Goal: Transaction & Acquisition: Purchase product/service

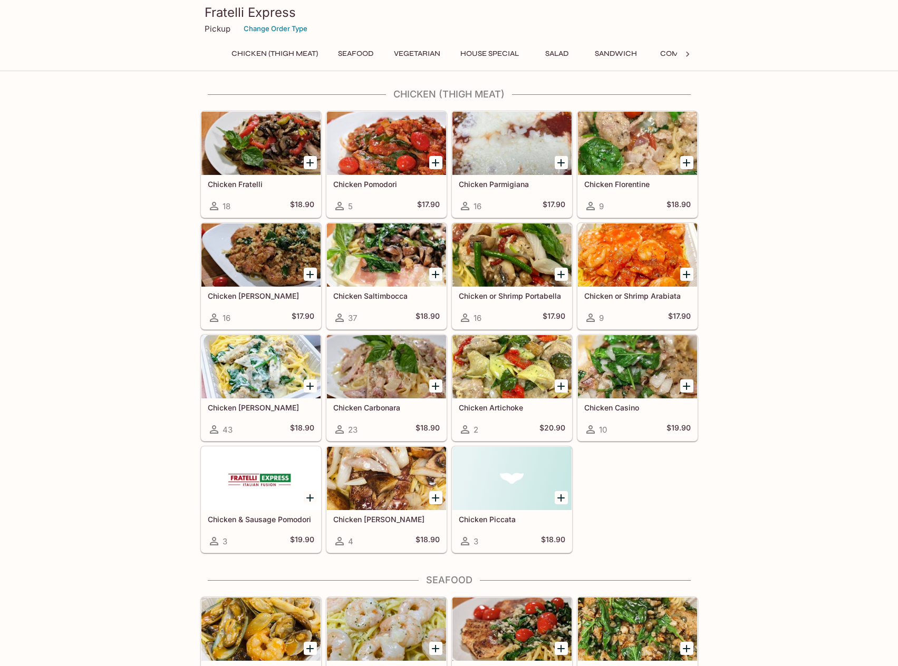
click at [686, 52] on icon at bounding box center [687, 54] width 3 height 5
click at [687, 55] on div "Chicken (Thigh Meat) Seafood Vegetarian House Special Salad Sandwich Combo Side…" at bounding box center [449, 56] width 498 height 21
drag, startPoint x: 180, startPoint y: 105, endPoint x: 461, endPoint y: 205, distance: 298.2
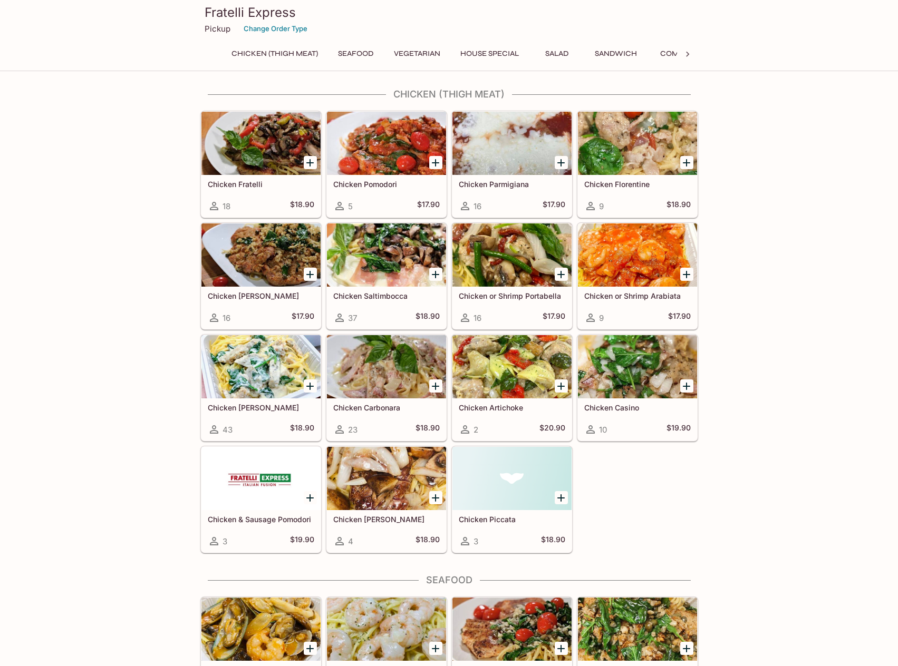
drag, startPoint x: 199, startPoint y: 115, endPoint x: 743, endPoint y: 279, distance: 568.3
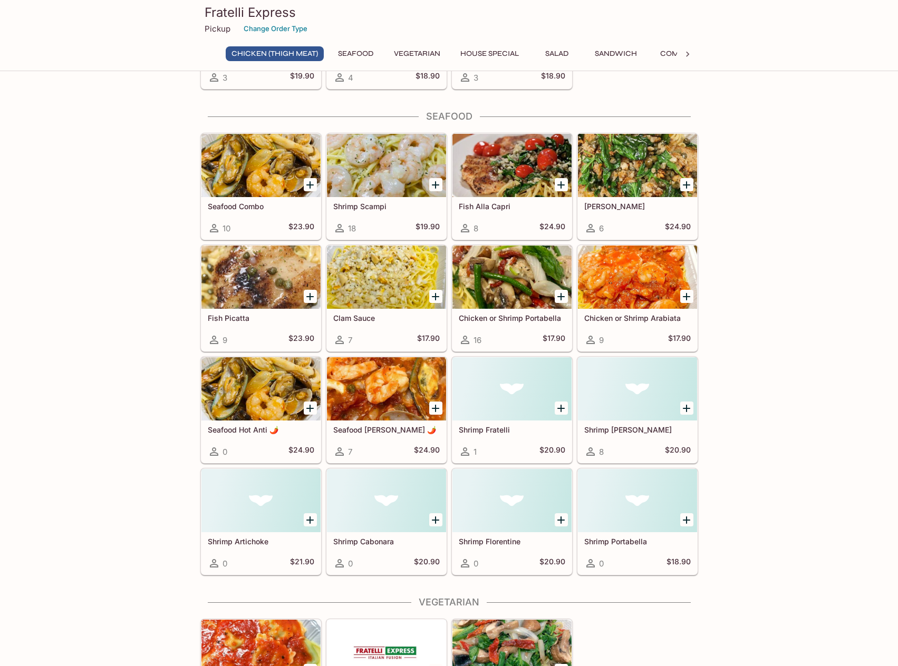
scroll to position [422, 0]
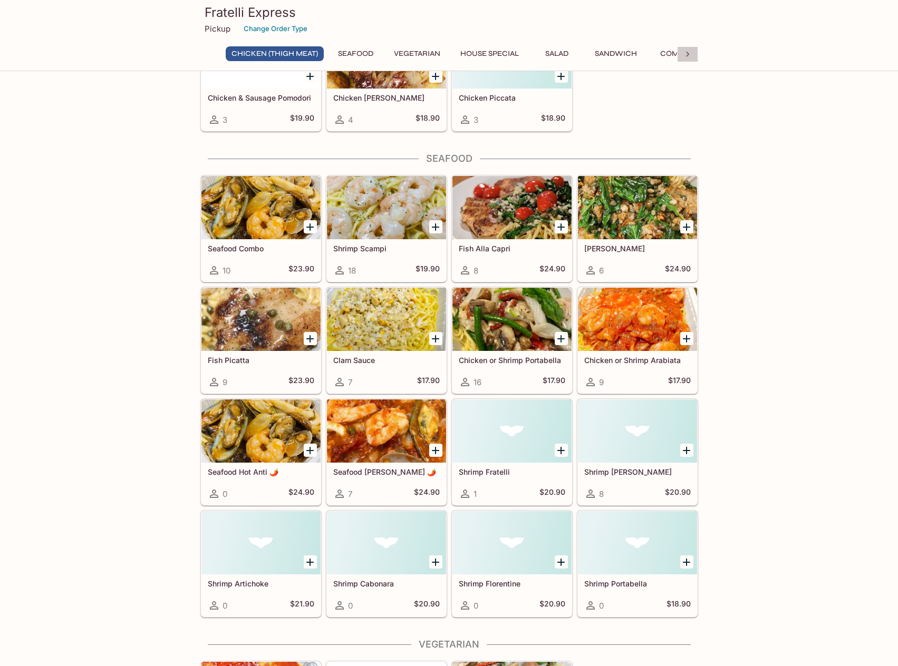
click at [689, 54] on icon at bounding box center [687, 54] width 3 height 5
click at [666, 55] on button "Beverages & Dessert" at bounding box center [629, 53] width 96 height 15
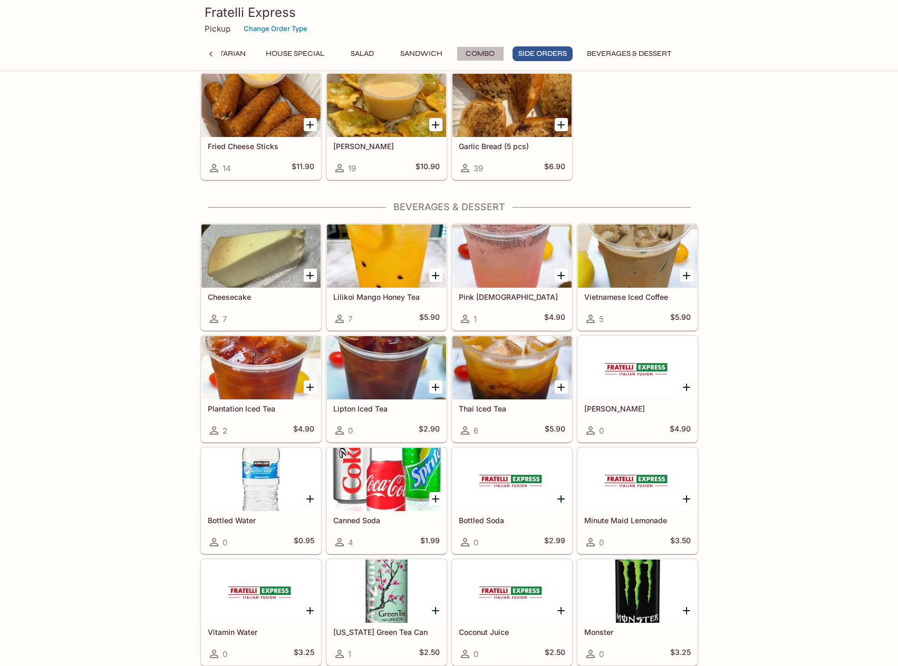
click at [468, 54] on button "Combo" at bounding box center [480, 53] width 47 height 15
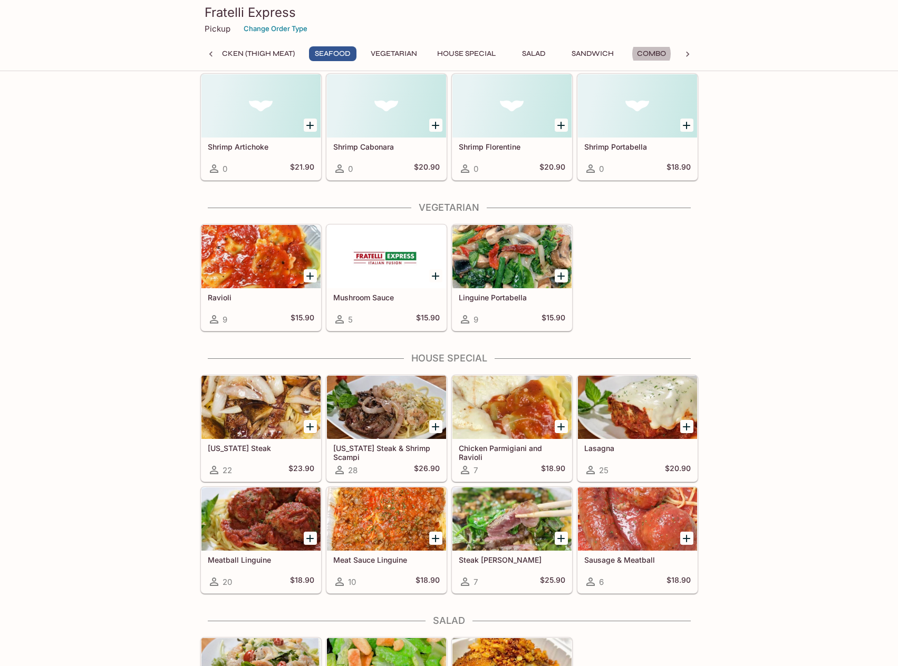
scroll to position [729, 0]
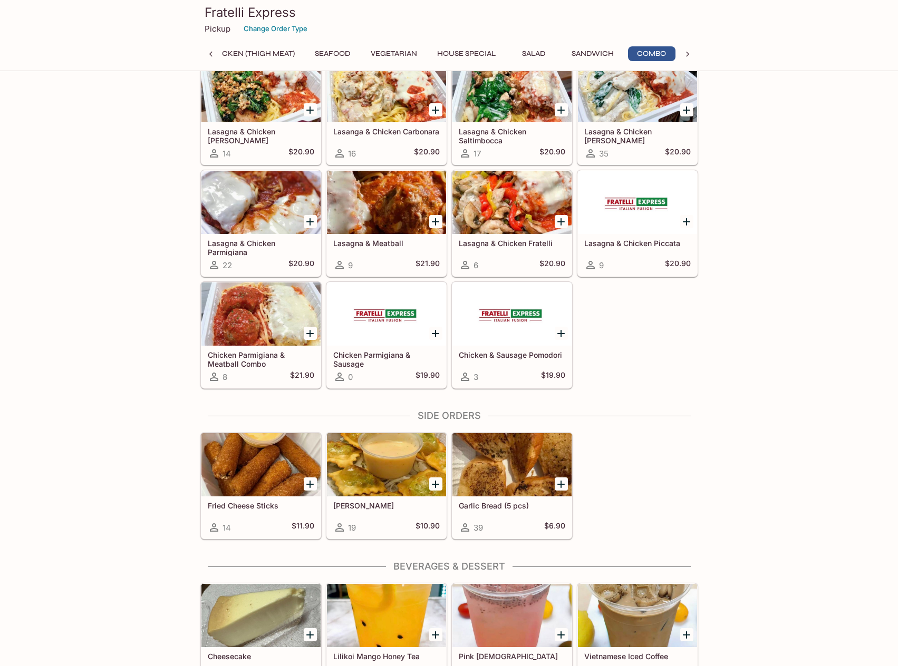
scroll to position [1793, 0]
